Goal: Communication & Community: Answer question/provide support

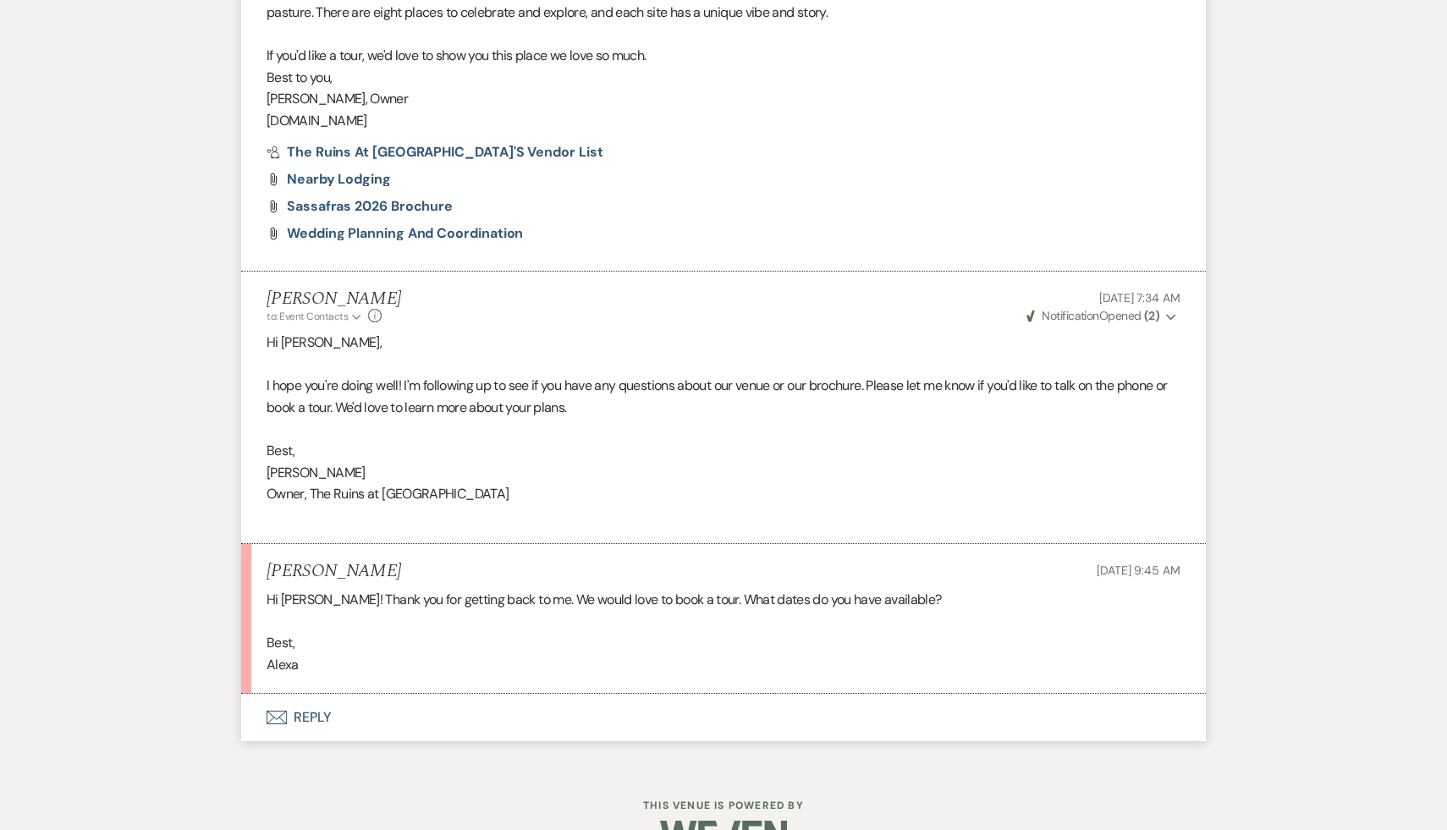
scroll to position [1133, 0]
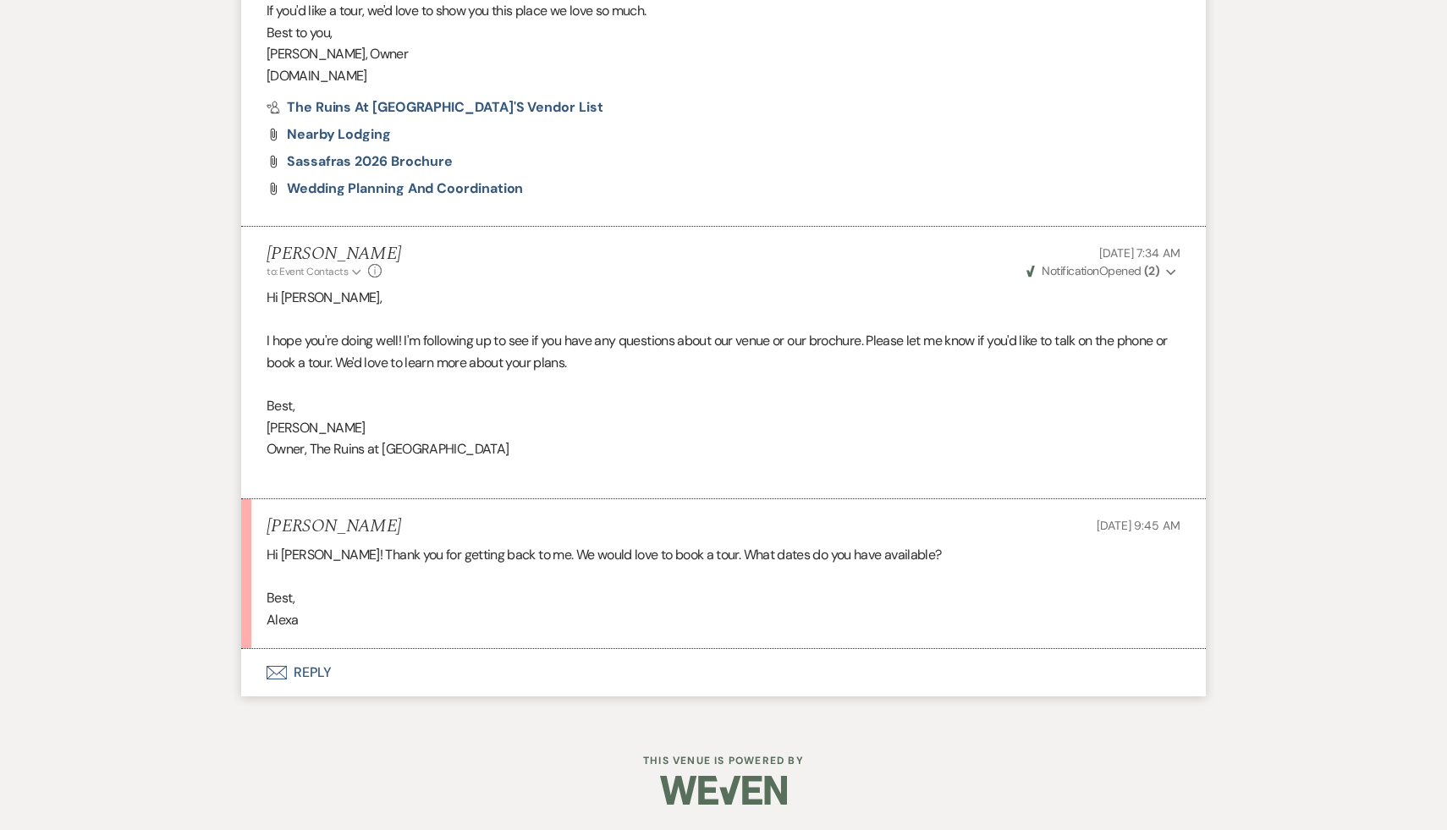
click at [305, 671] on button "Envelope Reply" at bounding box center [723, 672] width 965 height 47
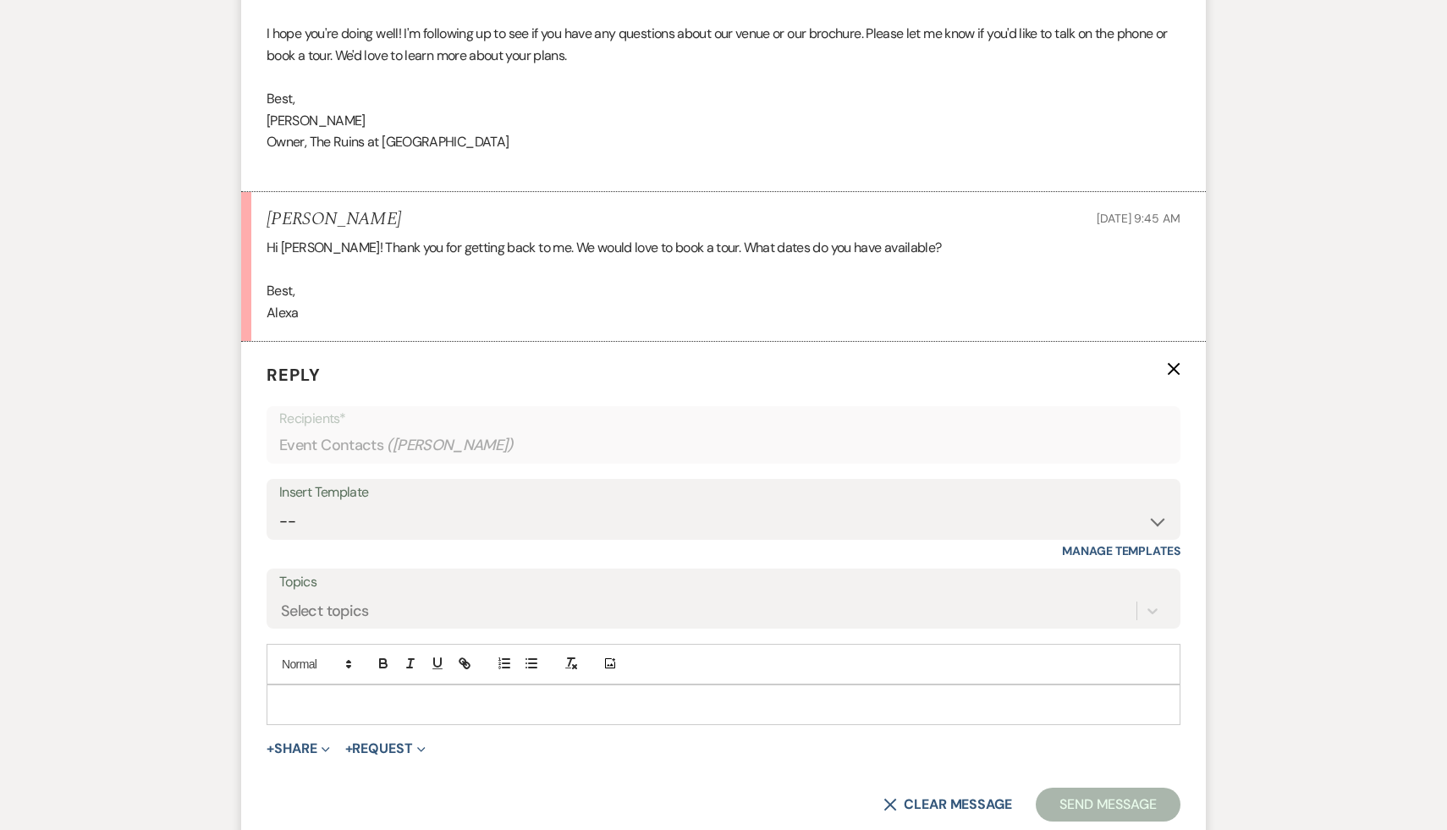
scroll to position [1468, 0]
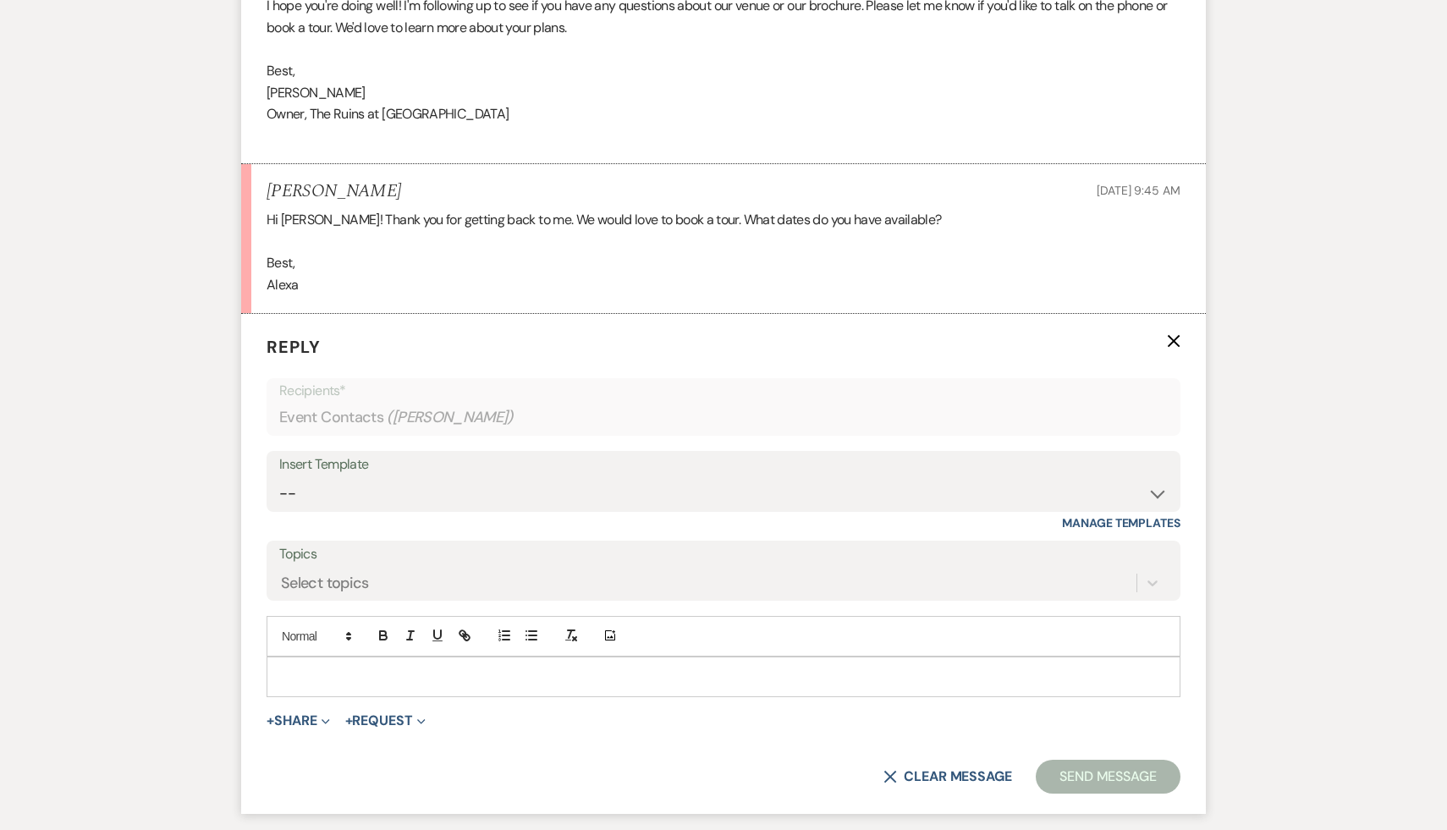
click at [305, 671] on p at bounding box center [723, 677] width 887 height 19
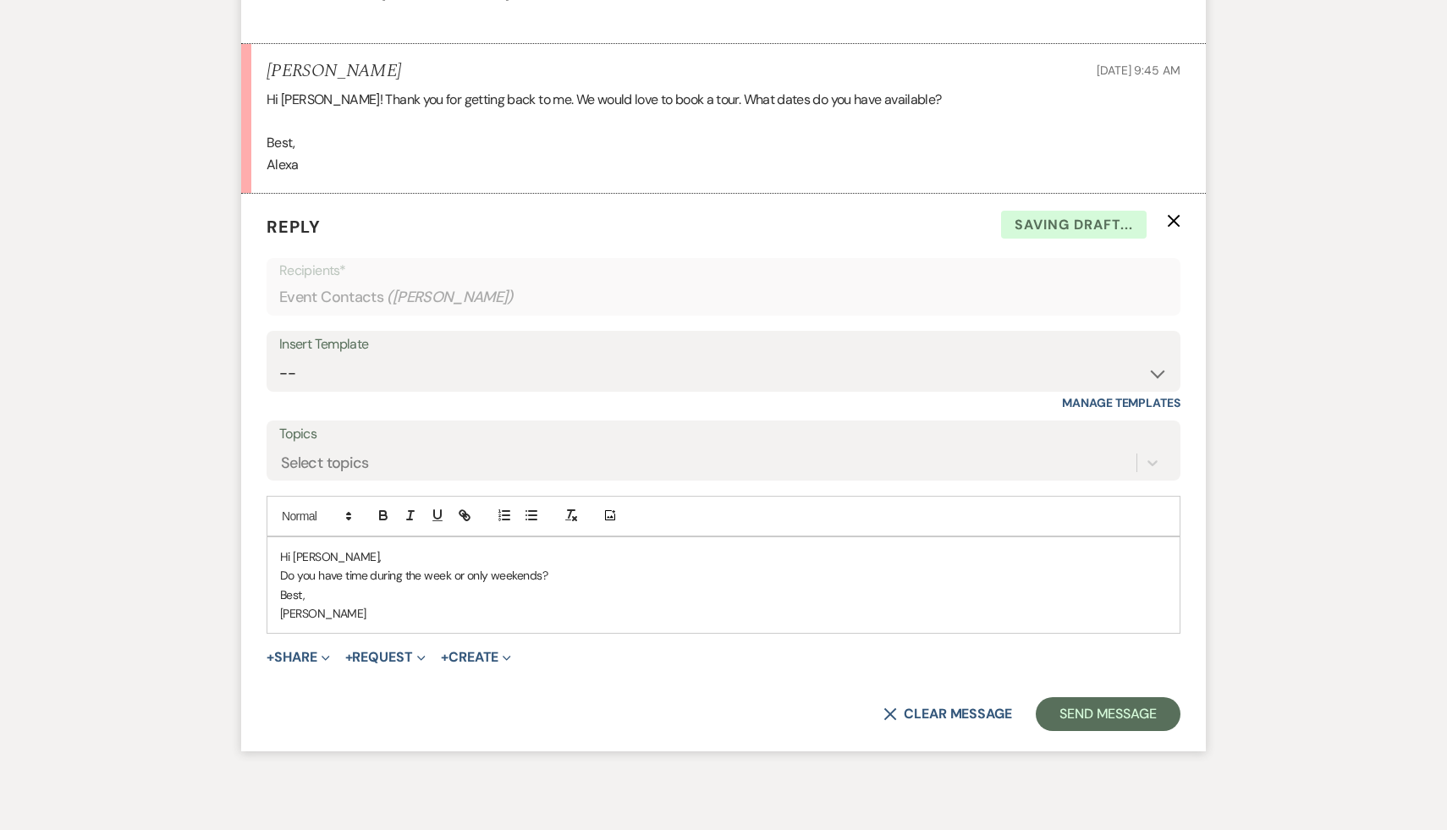
scroll to position [1664, 0]
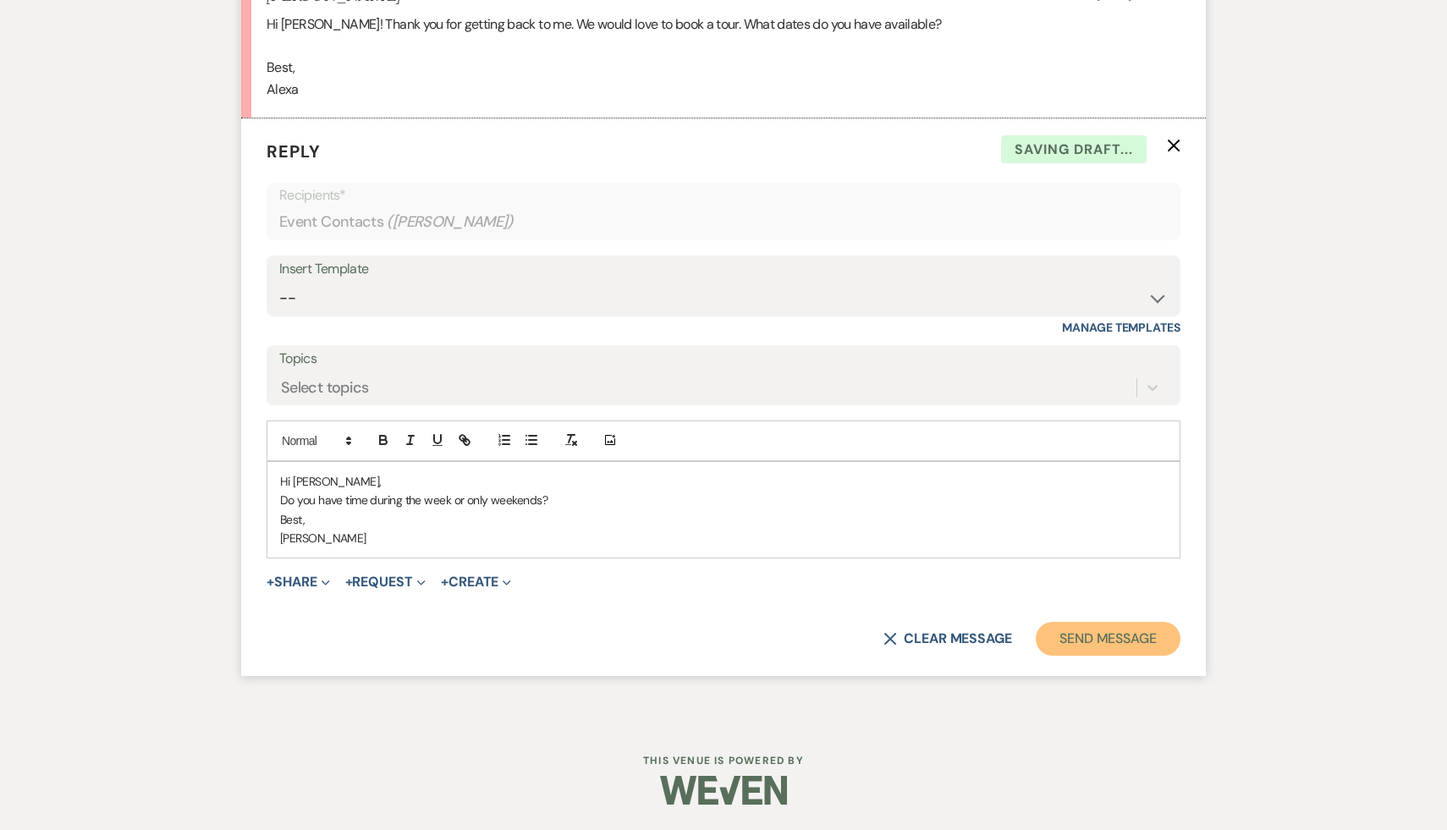
click at [1149, 639] on button "Send Message" at bounding box center [1108, 639] width 145 height 34
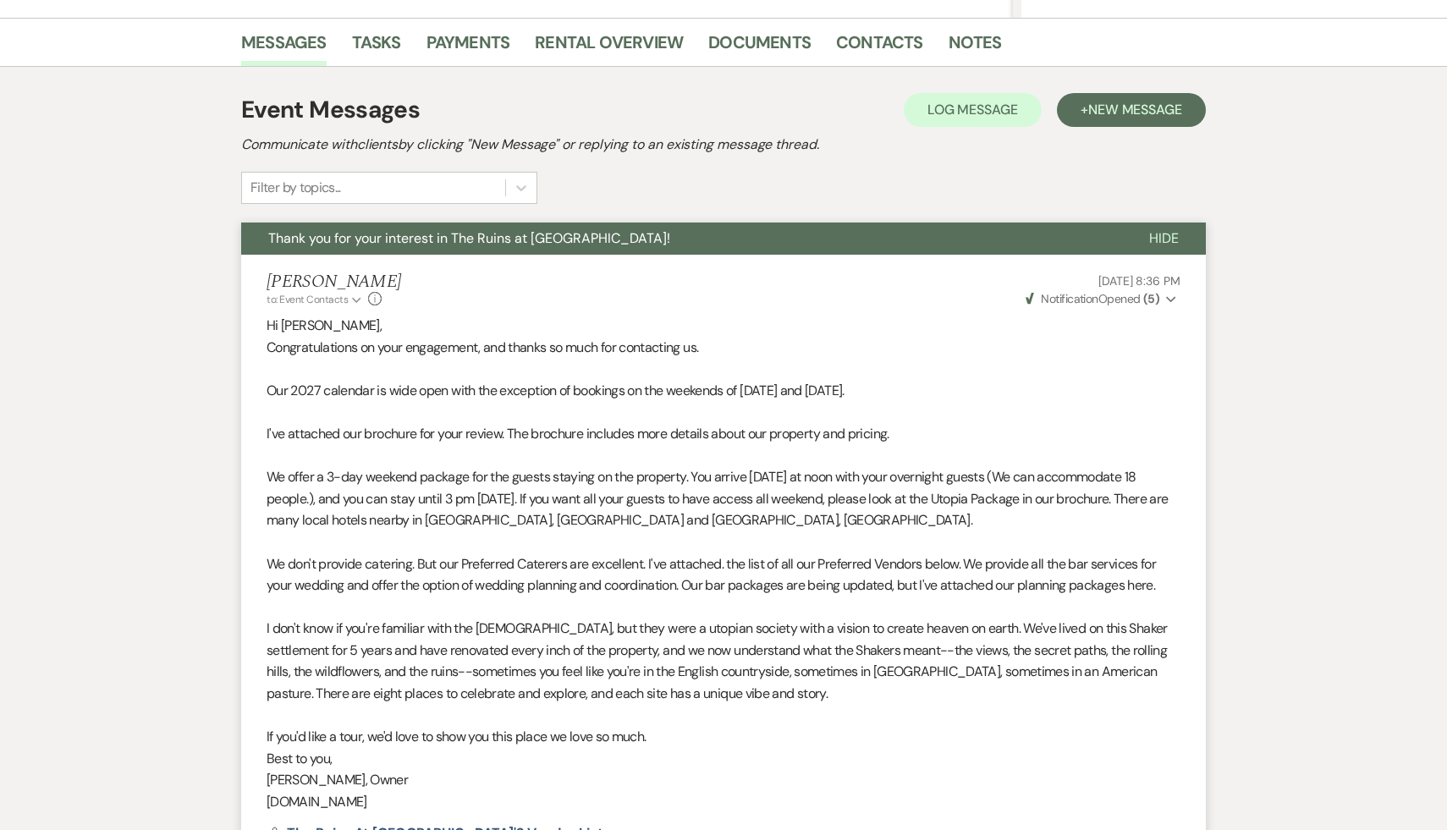
scroll to position [0, 0]
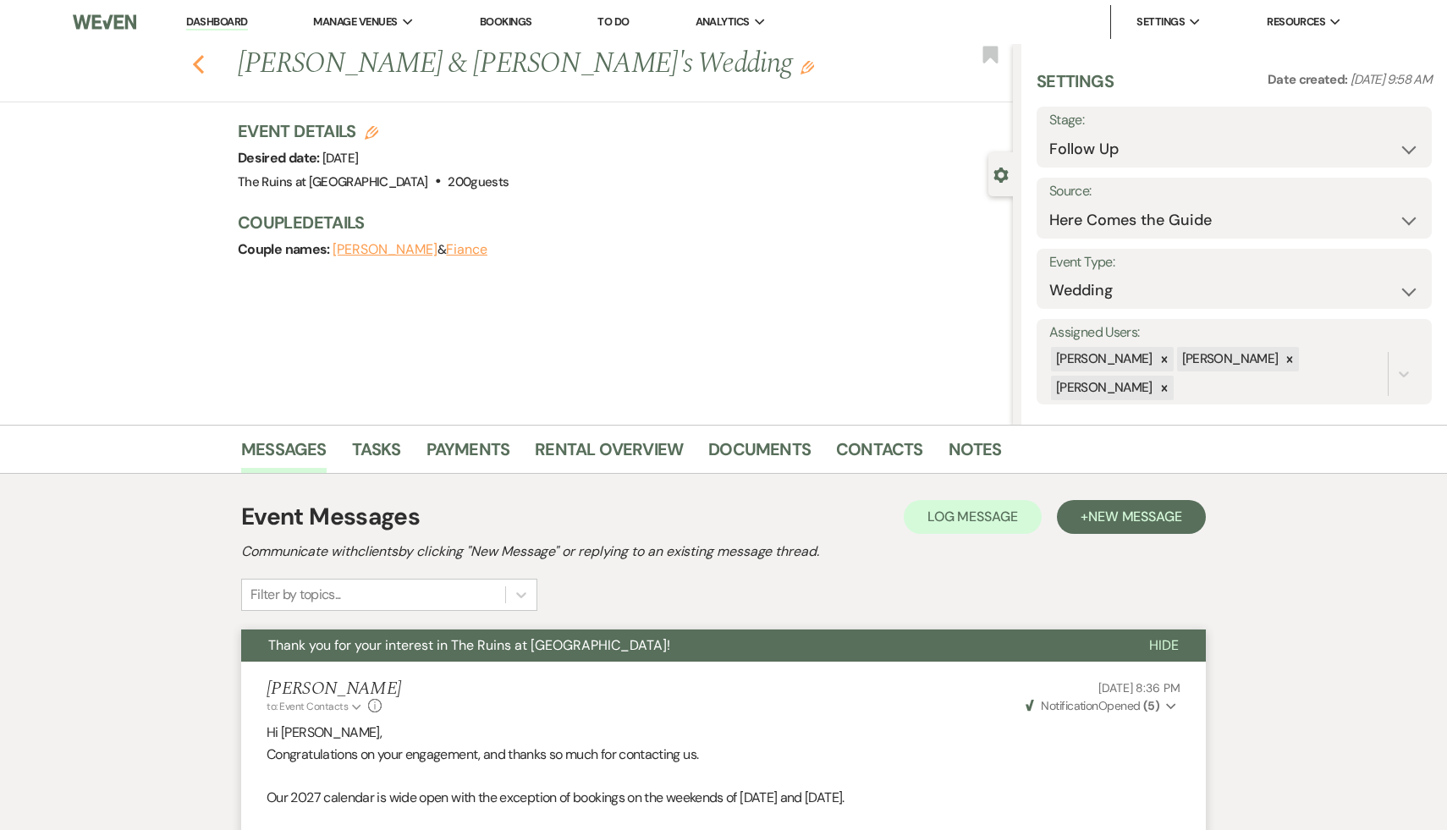
click at [196, 69] on icon "Previous" at bounding box center [198, 64] width 13 height 20
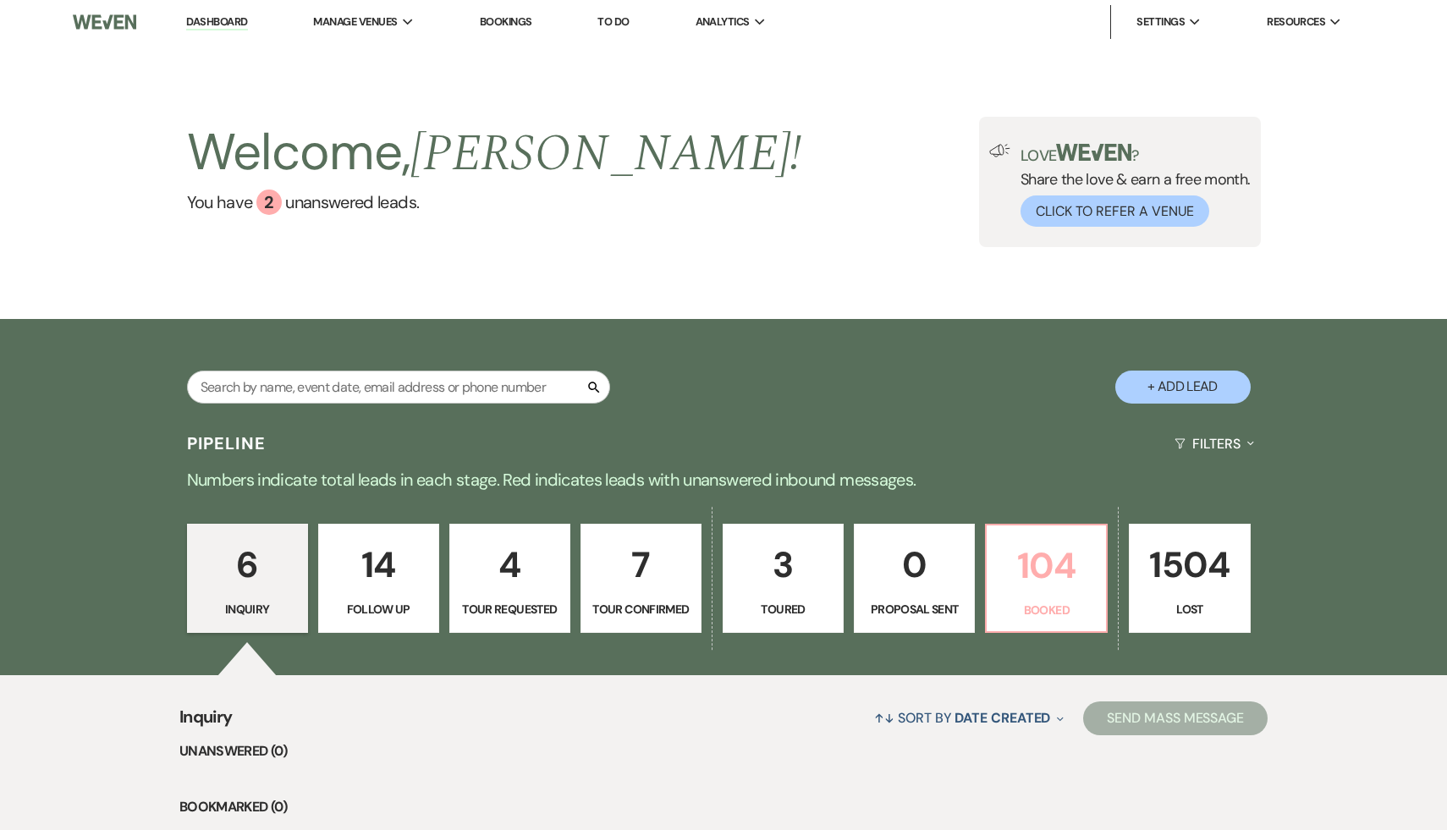
click at [1050, 581] on p "104" at bounding box center [1046, 565] width 99 height 57
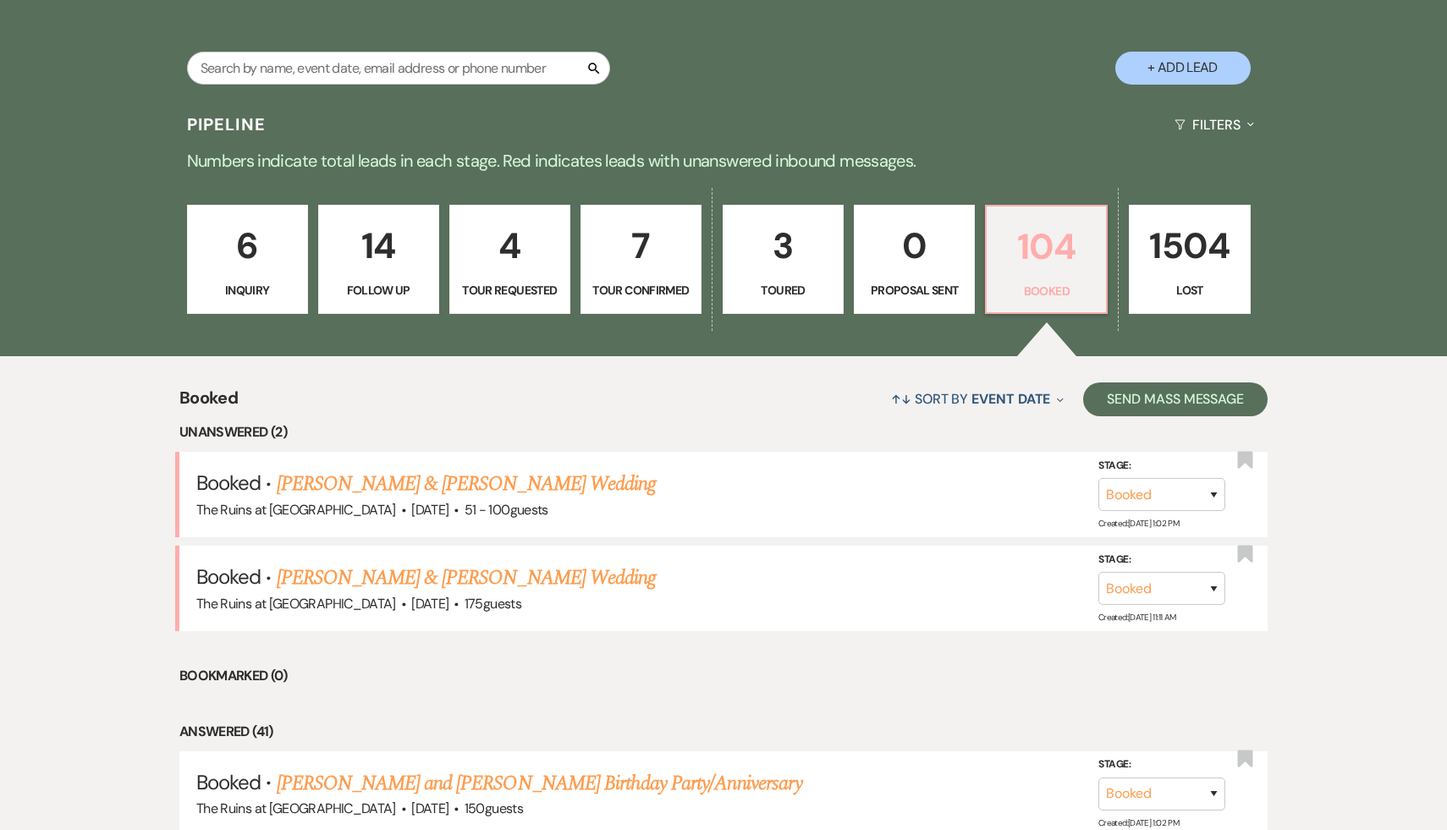
scroll to position [322, 0]
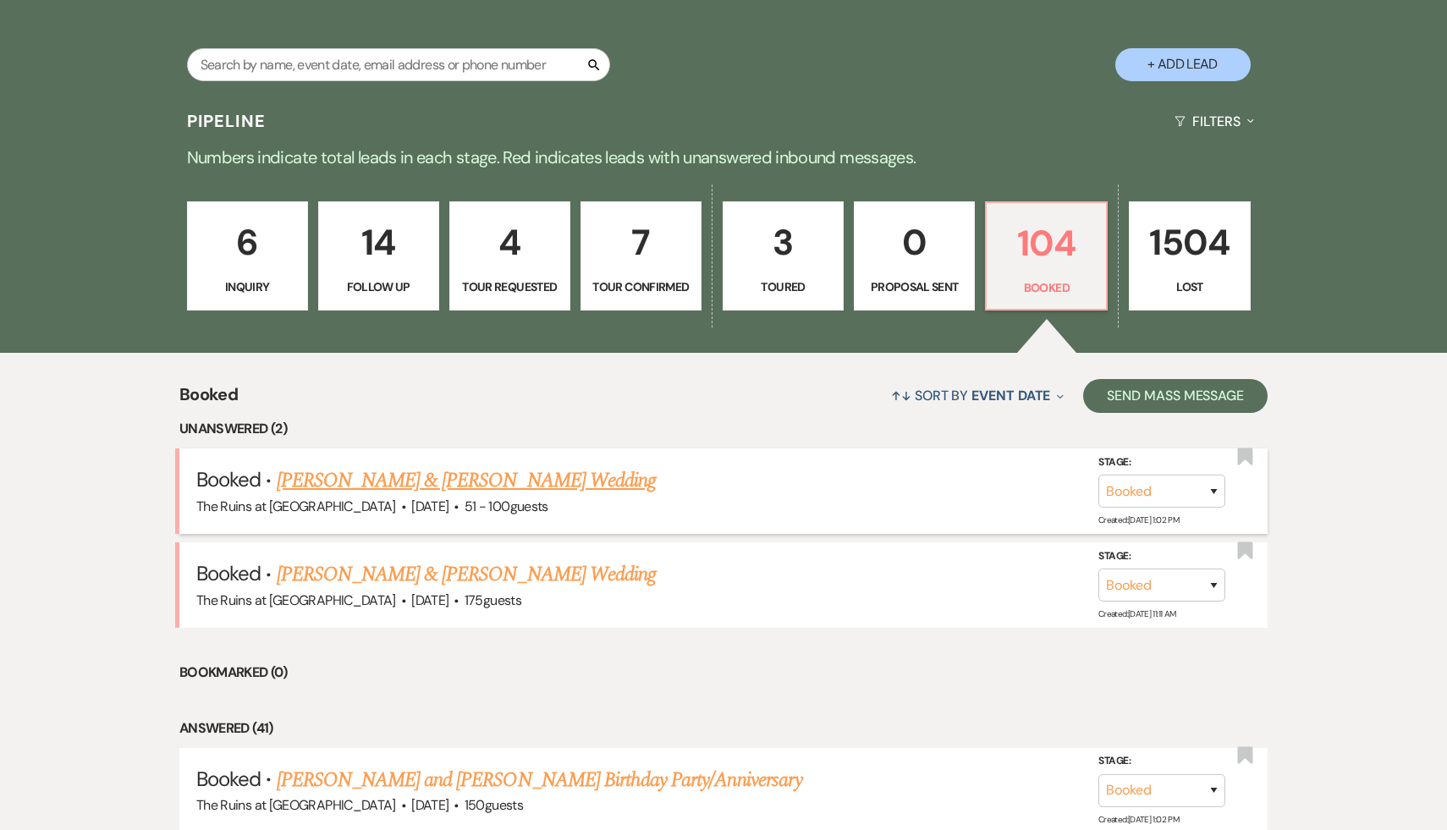
click at [566, 476] on link "[PERSON_NAME] & [PERSON_NAME] Wedding" at bounding box center [466, 480] width 379 height 30
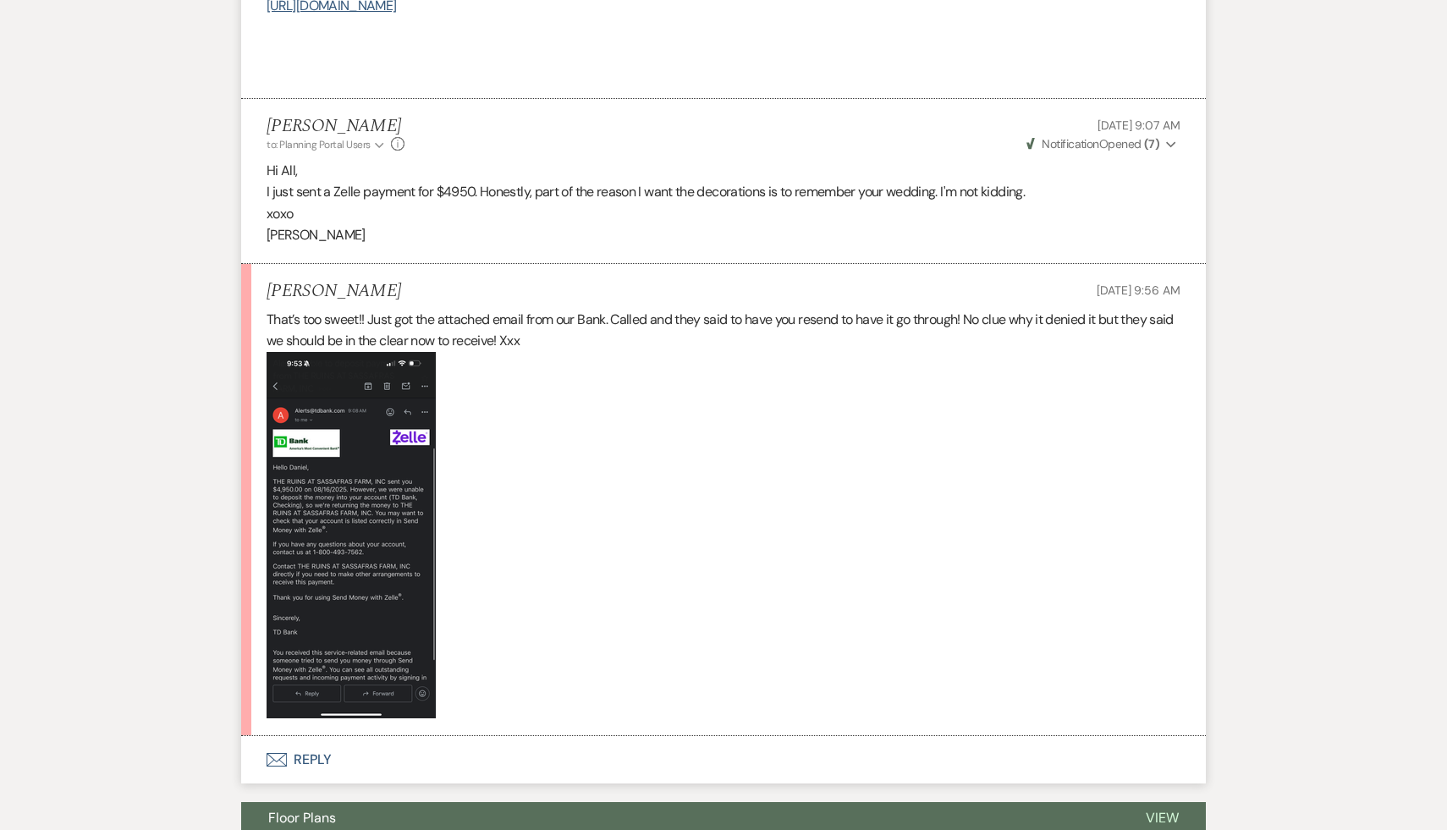
scroll to position [1374, 0]
